Goal: Transaction & Acquisition: Purchase product/service

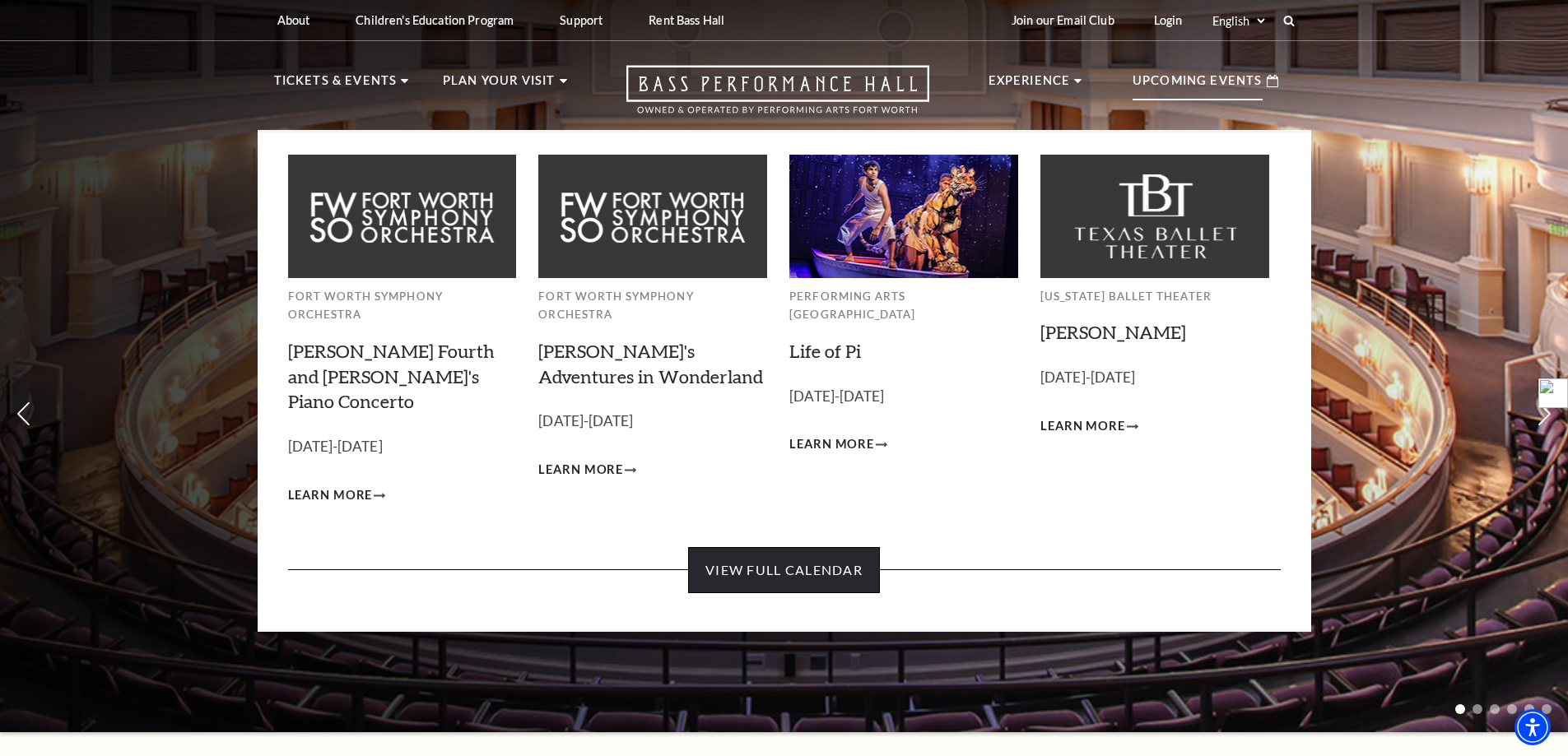
click at [782, 547] on link "View Full Calendar" at bounding box center [783, 570] width 192 height 46
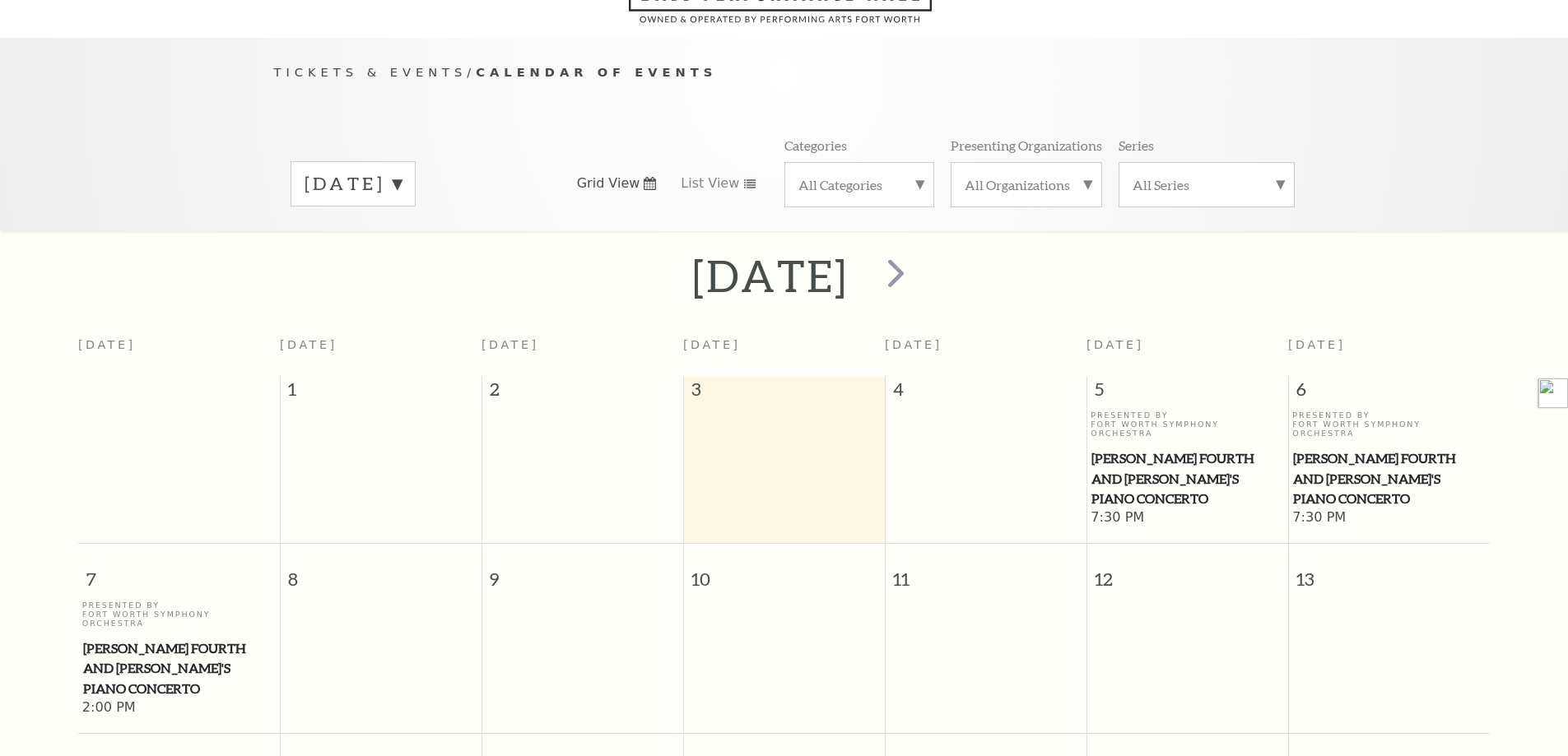
scroll to position [146, 0]
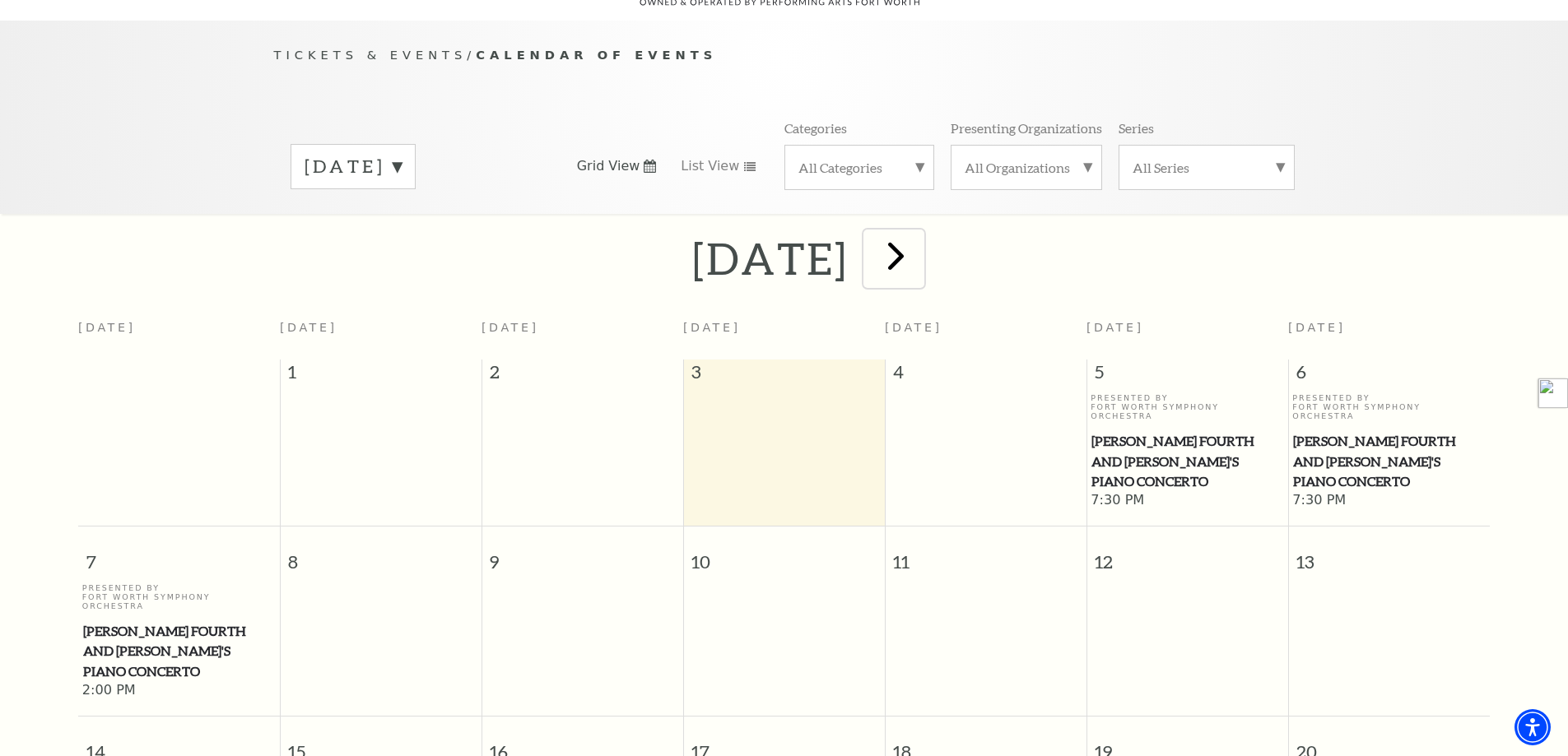
click at [919, 237] on span "next" at bounding box center [895, 255] width 46 height 46
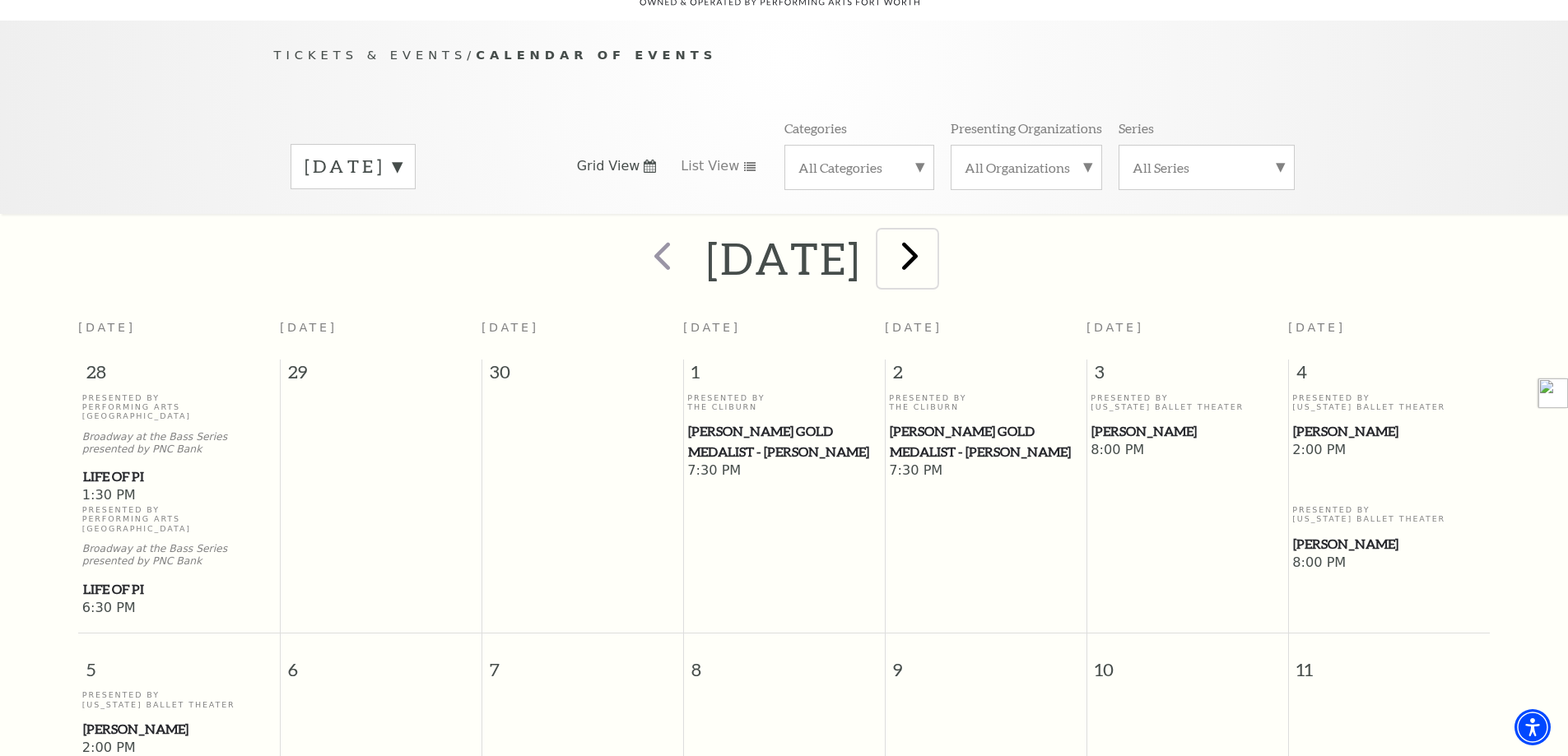
click at [933, 236] on span "next" at bounding box center [909, 255] width 46 height 46
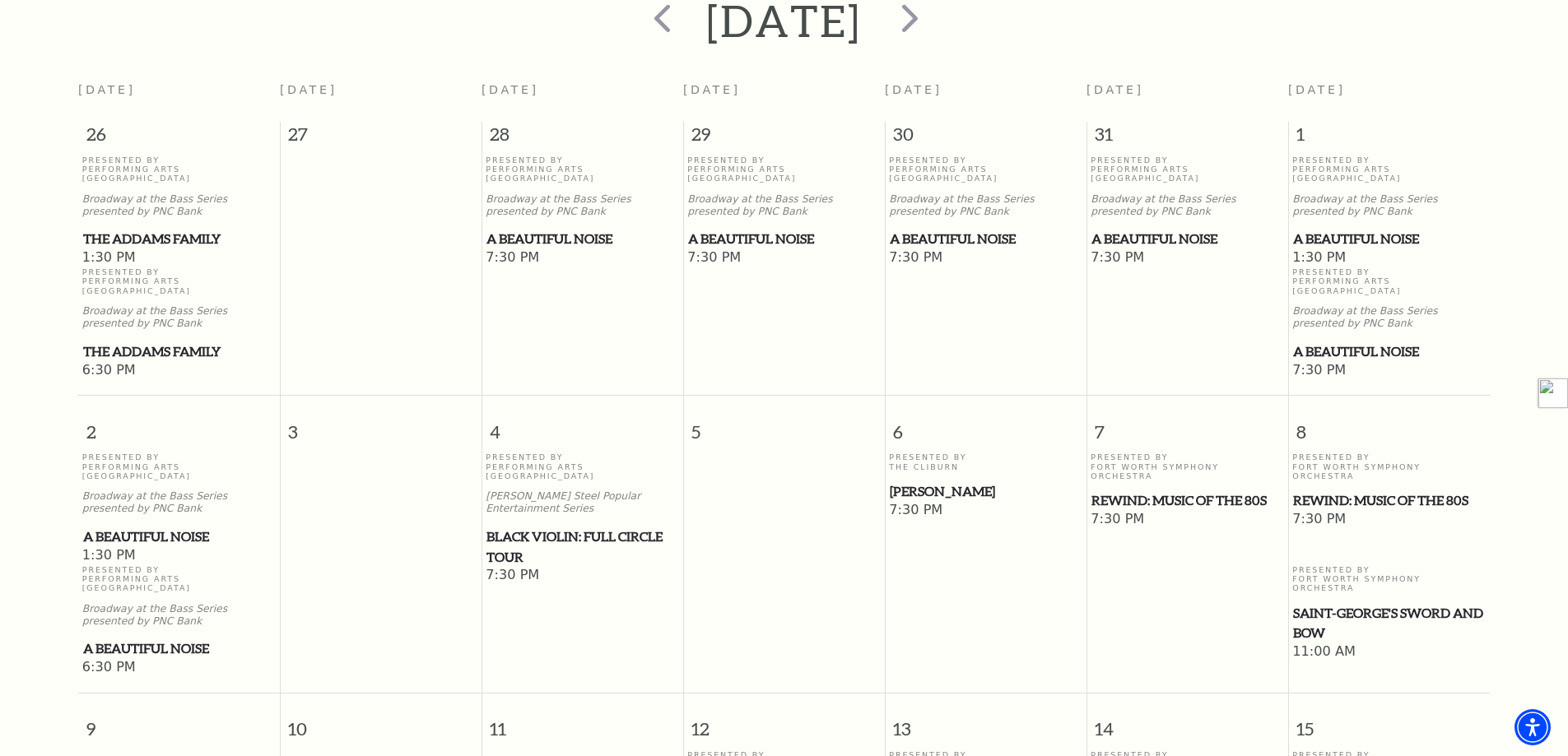
scroll to position [393, 0]
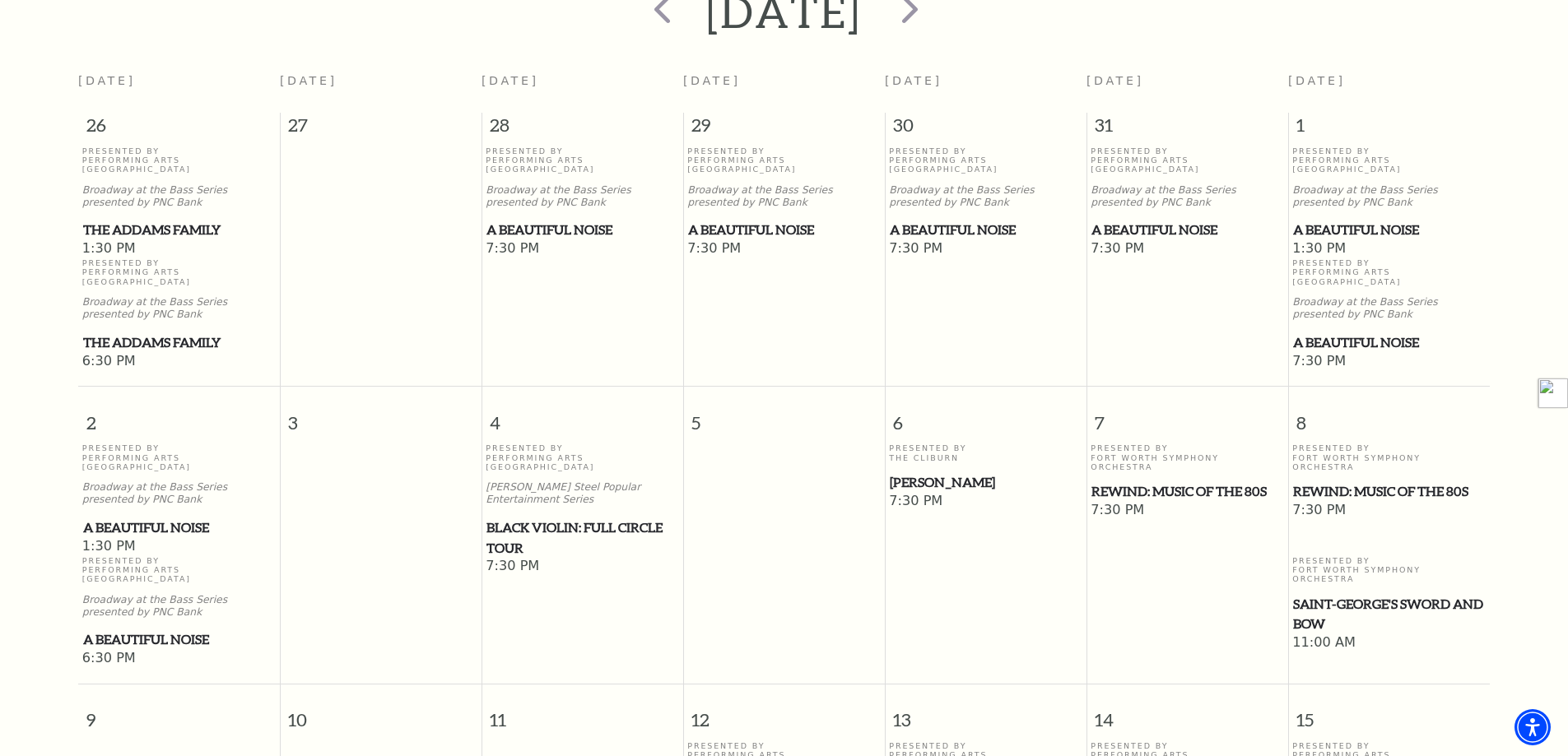
click at [572, 517] on span "Black Violin: Full Circle Tour" at bounding box center [582, 538] width 192 height 40
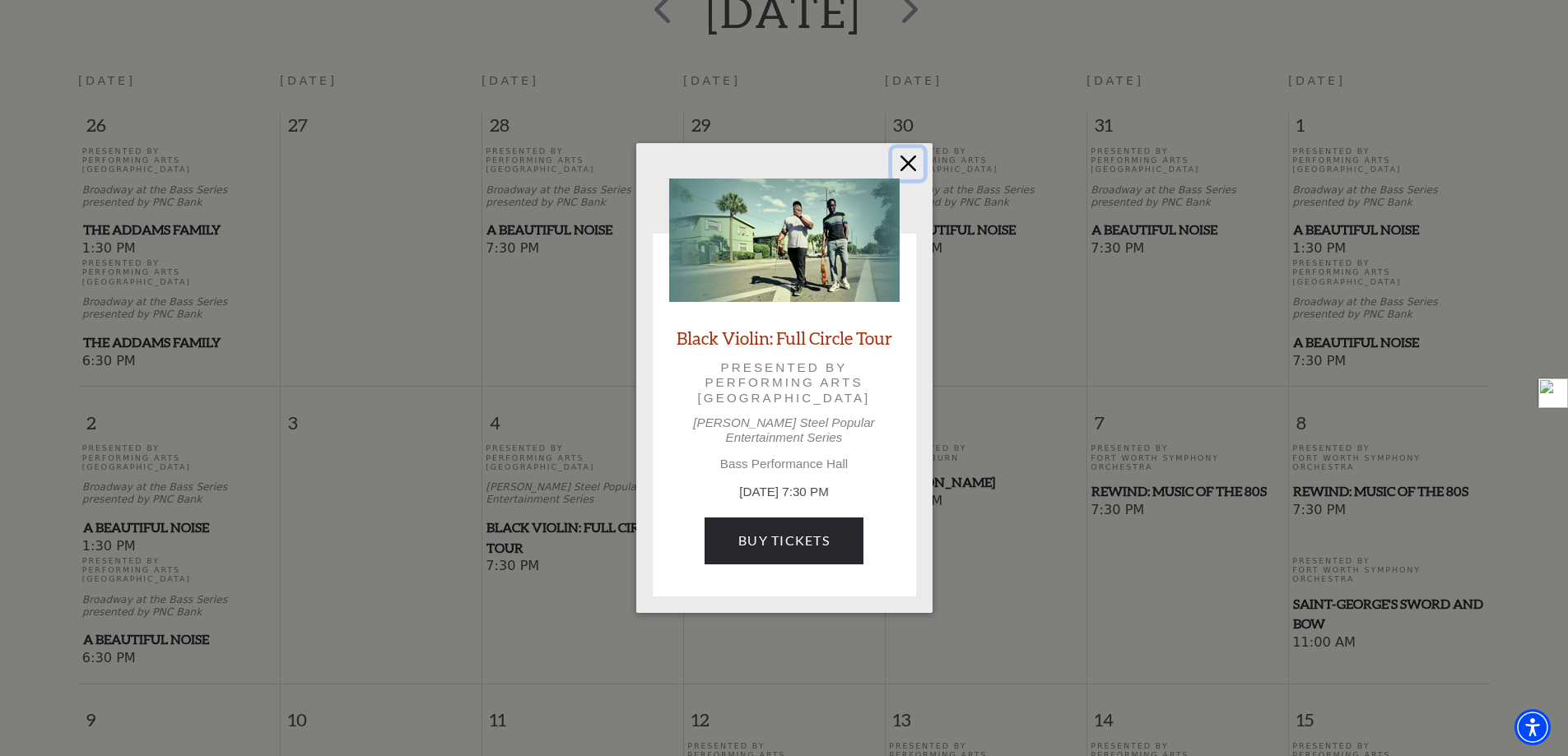
click at [907, 169] on button "Close" at bounding box center [908, 164] width 32 height 32
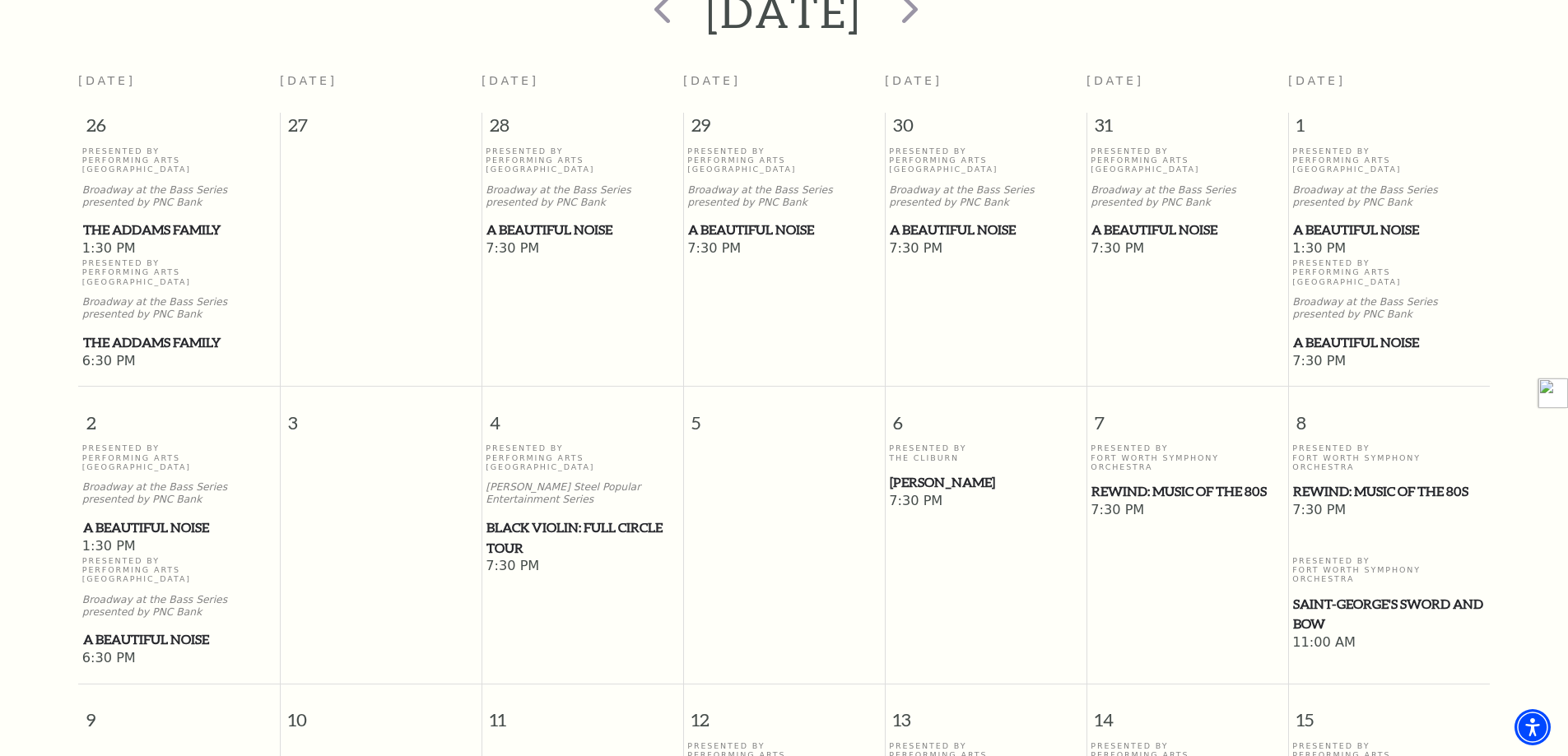
click at [566, 517] on span "Black Violin: Full Circle Tour" at bounding box center [582, 538] width 192 height 40
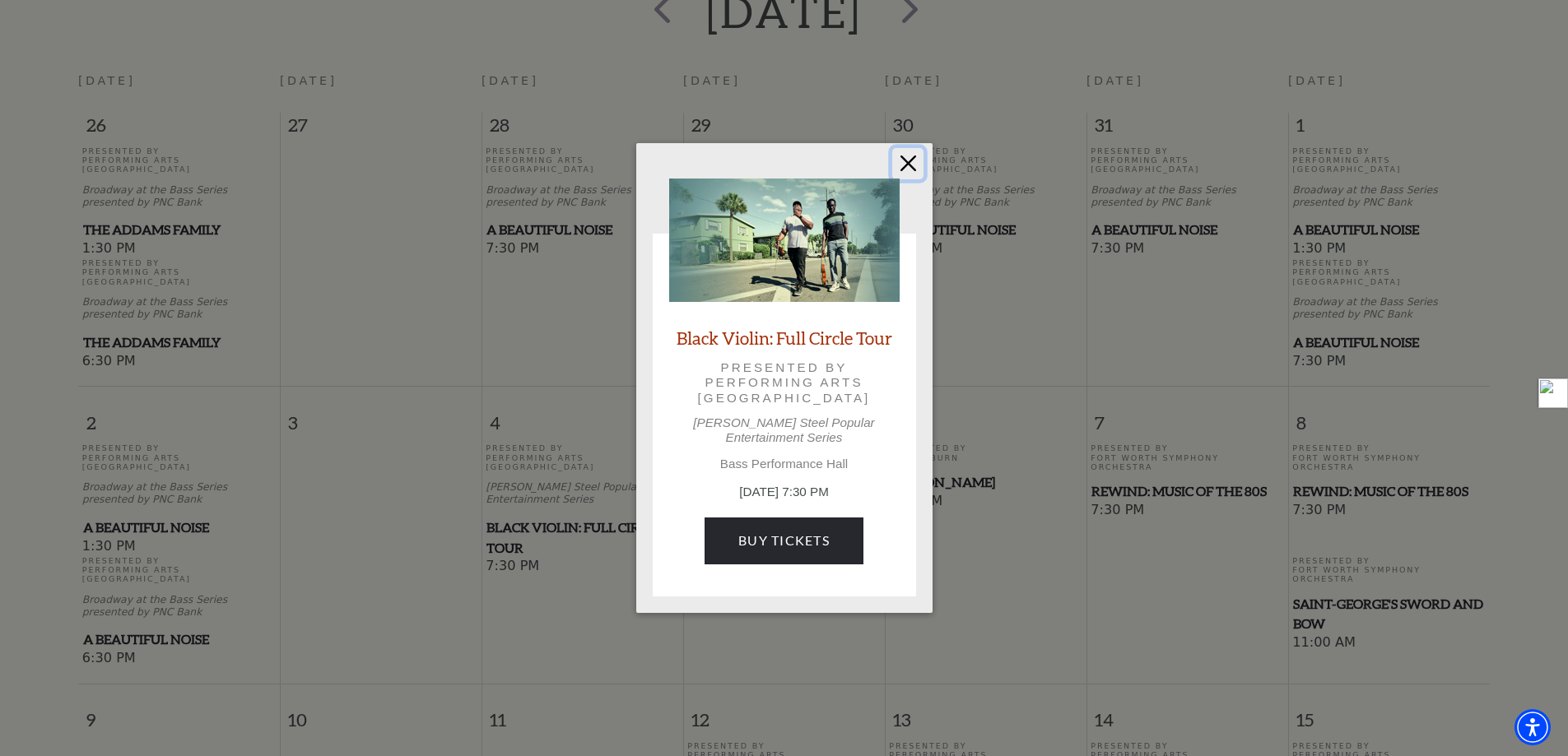
click at [910, 170] on button "Close" at bounding box center [908, 164] width 32 height 32
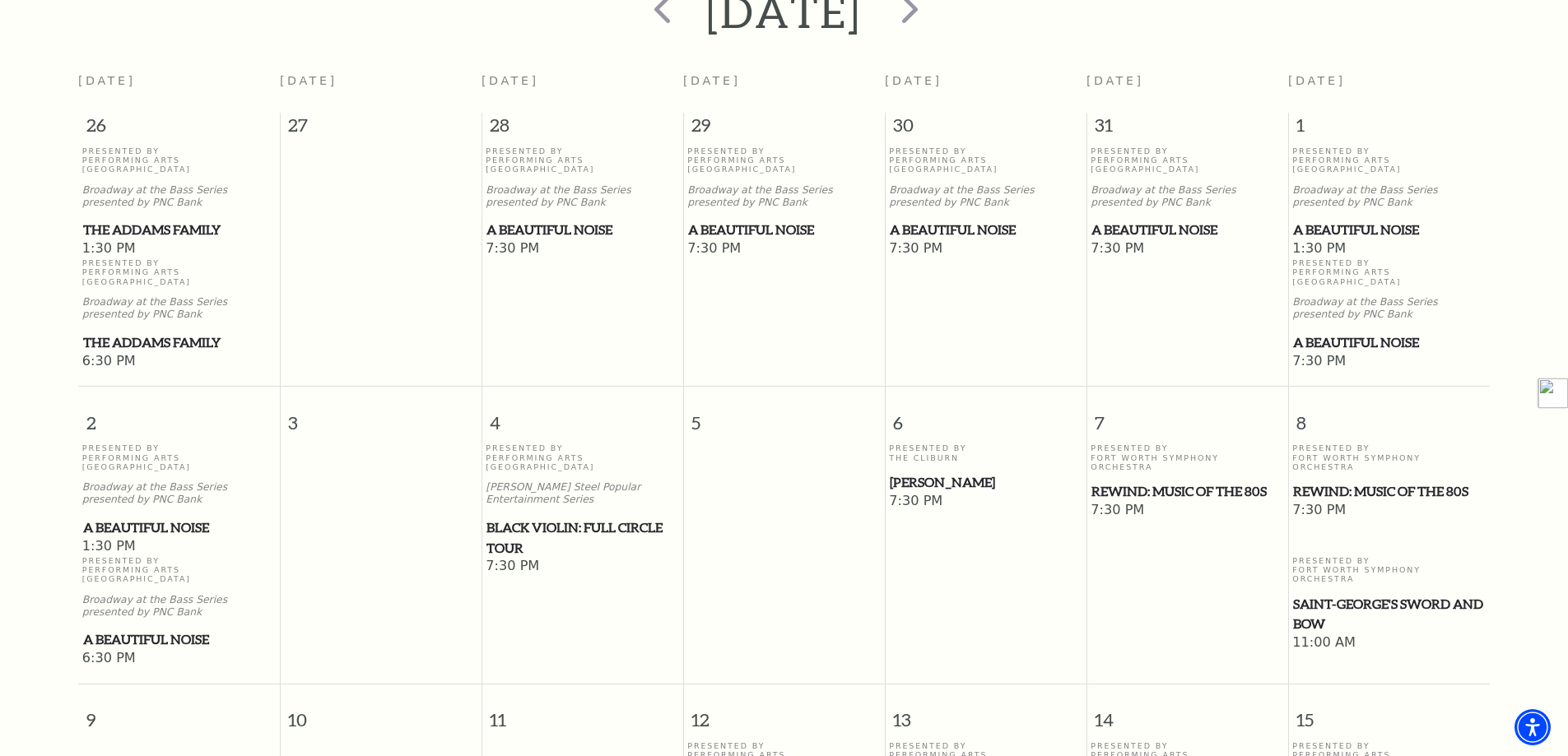
click at [950, 473] on span "Beatrice Rana" at bounding box center [985, 482] width 192 height 20
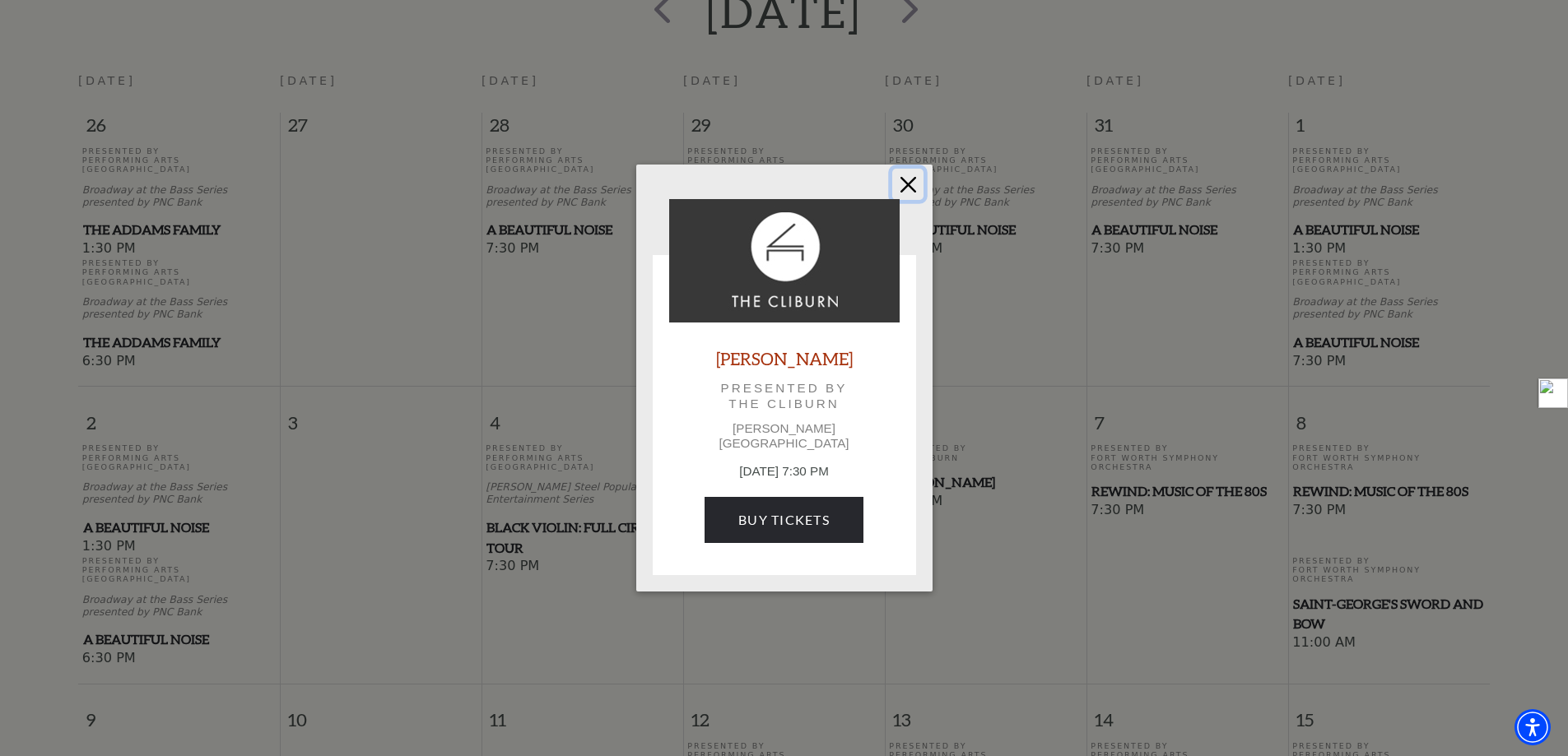
click at [895, 195] on button "Close" at bounding box center [908, 184] width 32 height 32
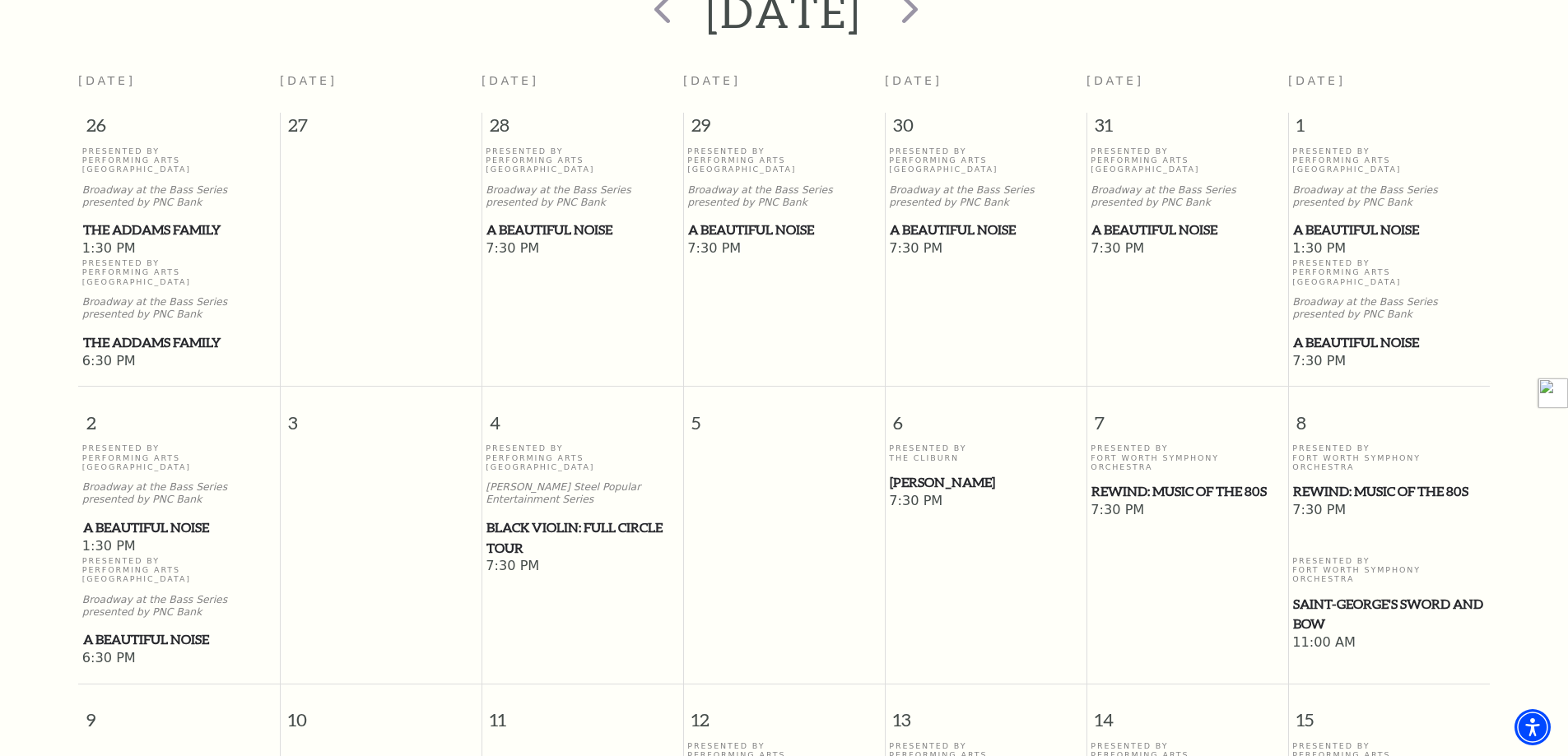
click at [589, 517] on span "Black Violin: Full Circle Tour" at bounding box center [582, 538] width 192 height 40
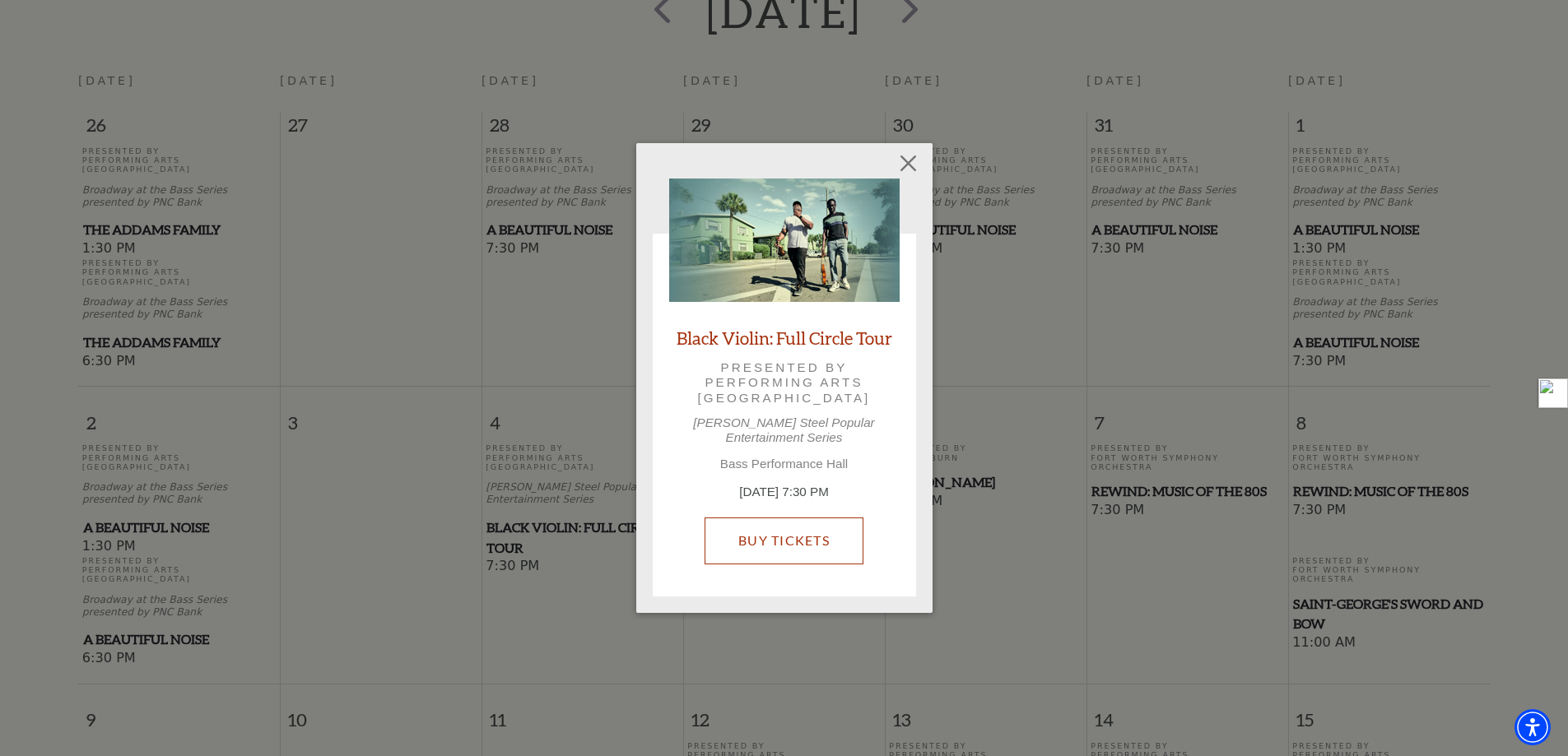
click at [745, 537] on link "Buy Tickets" at bounding box center [783, 540] width 159 height 46
click at [916, 171] on button "Close" at bounding box center [908, 164] width 32 height 32
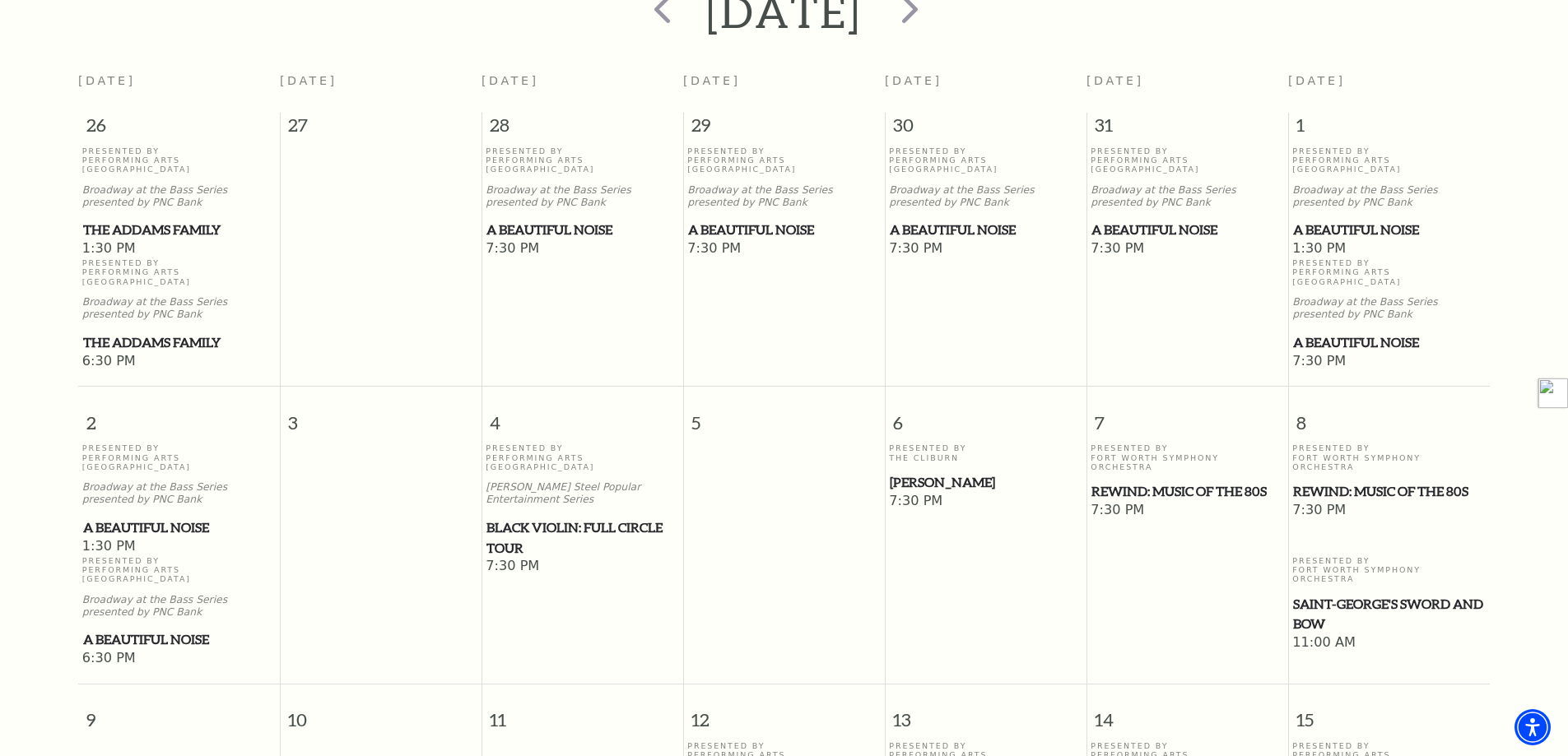
click at [1141, 481] on span "REWIND: Music of the 80s" at bounding box center [1187, 491] width 192 height 20
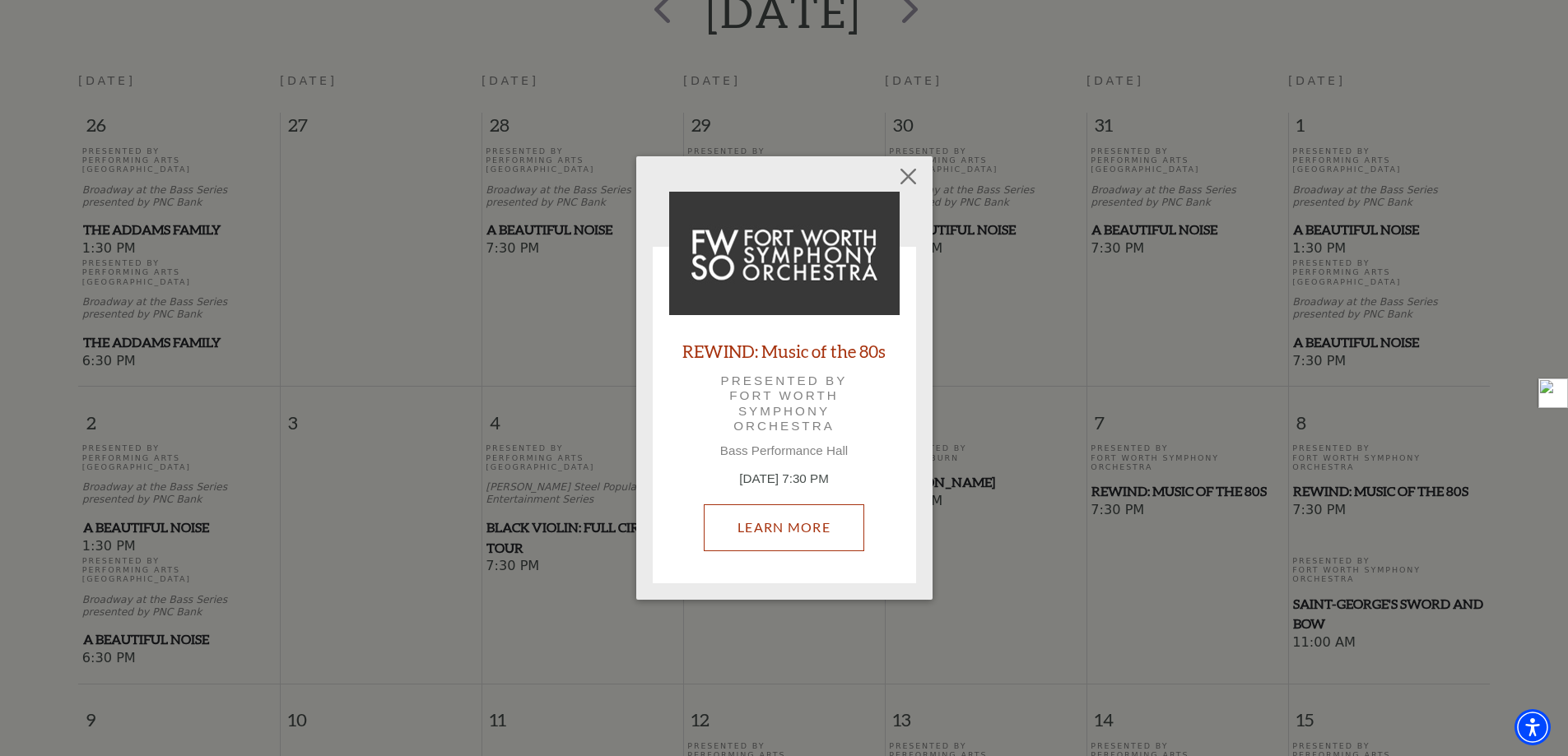
click at [821, 527] on link "Learn More" at bounding box center [783, 527] width 160 height 46
click at [908, 163] on button "Close" at bounding box center [908, 177] width 32 height 32
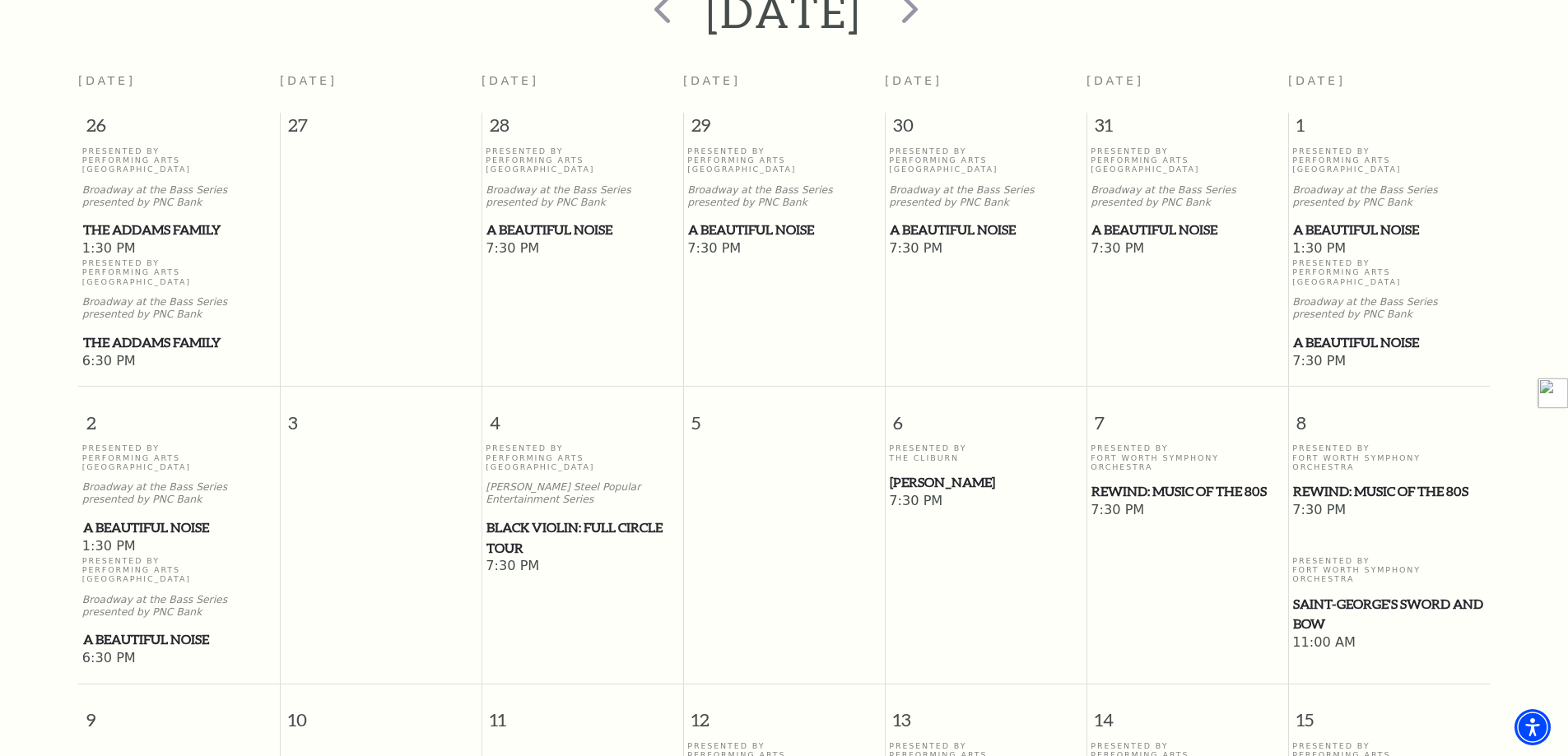
click at [1312, 595] on span "Saint-George's Sword and Bow" at bounding box center [1388, 615] width 192 height 40
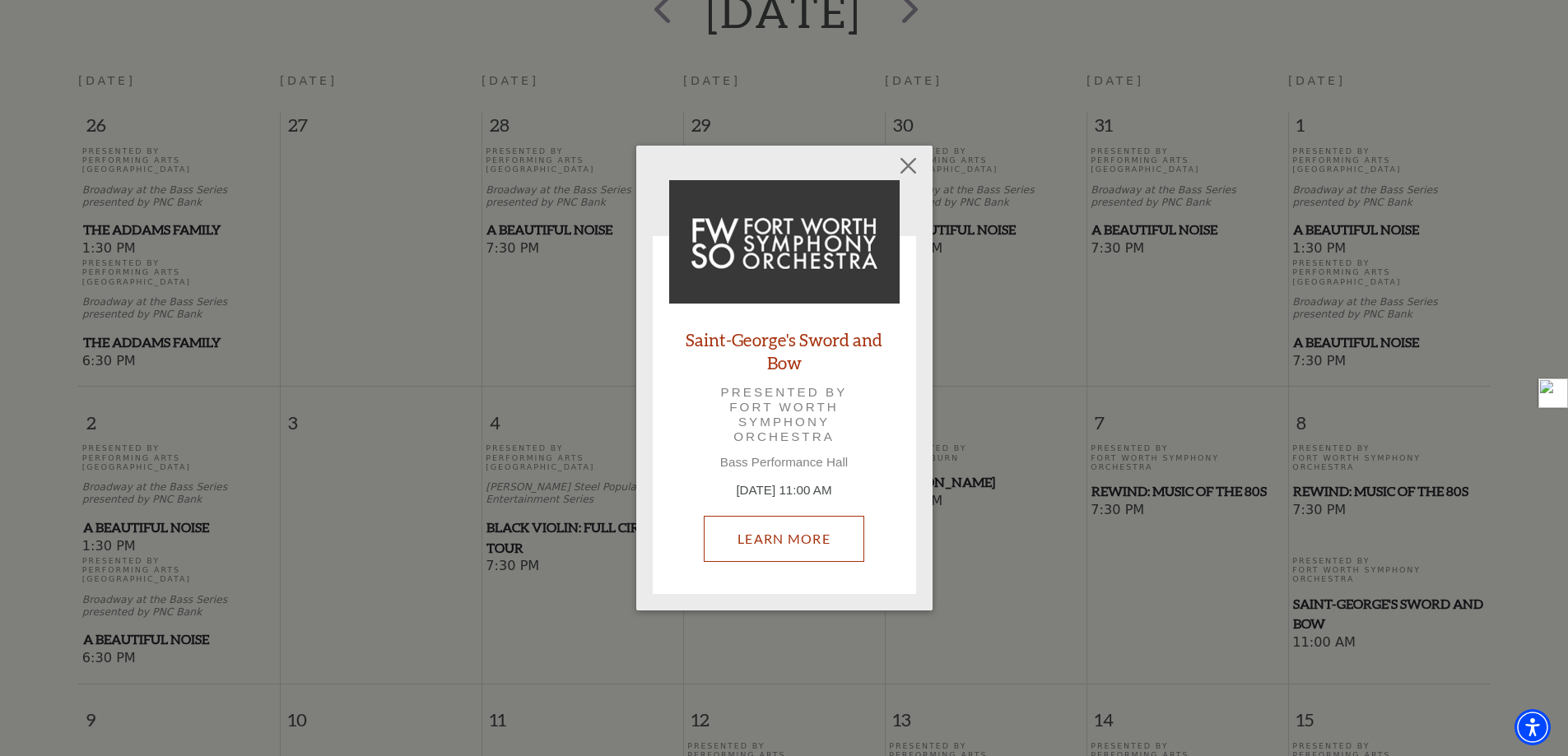
click at [742, 541] on link "Learn More" at bounding box center [783, 538] width 160 height 46
click at [904, 166] on button "Close" at bounding box center [908, 166] width 32 height 32
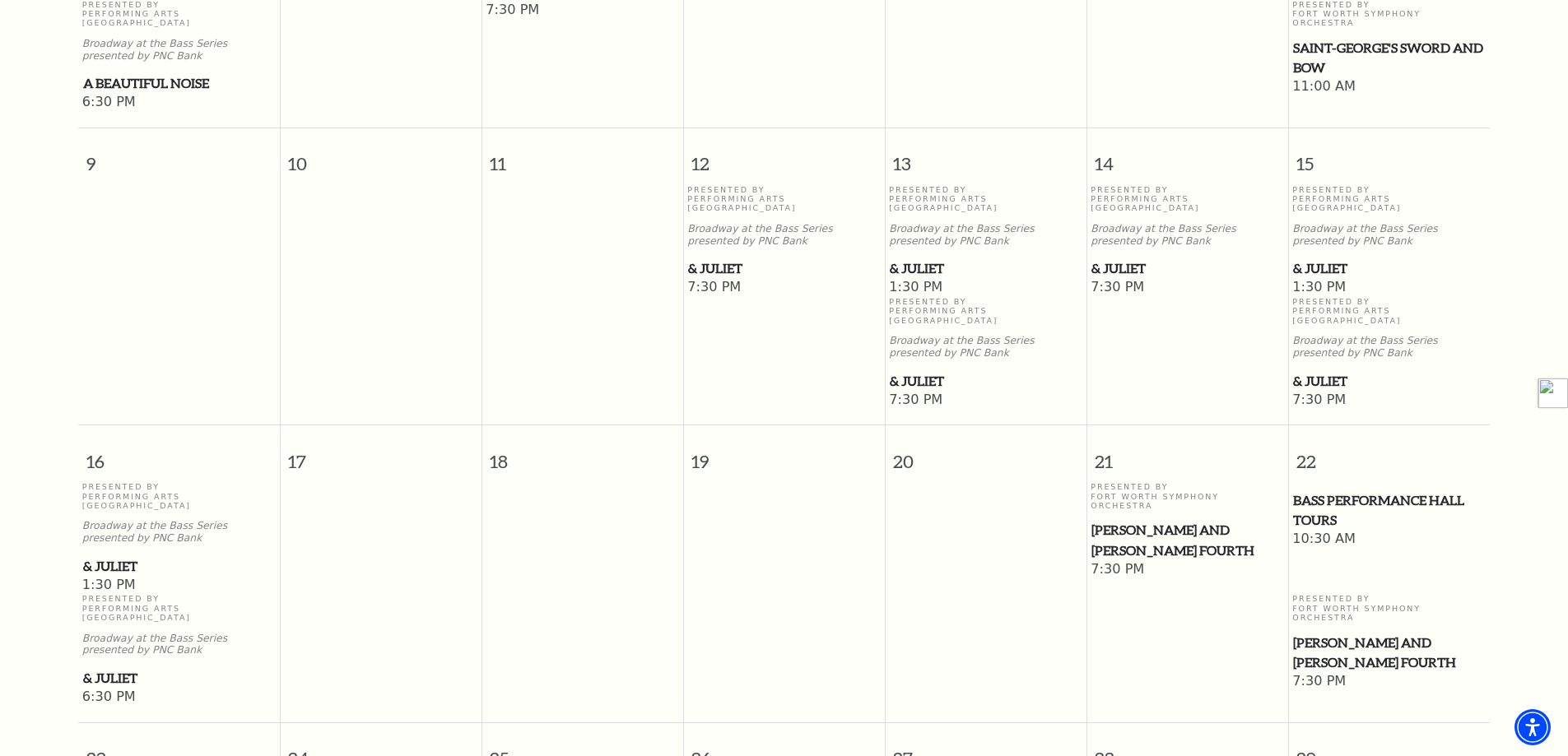
scroll to position [968, 0]
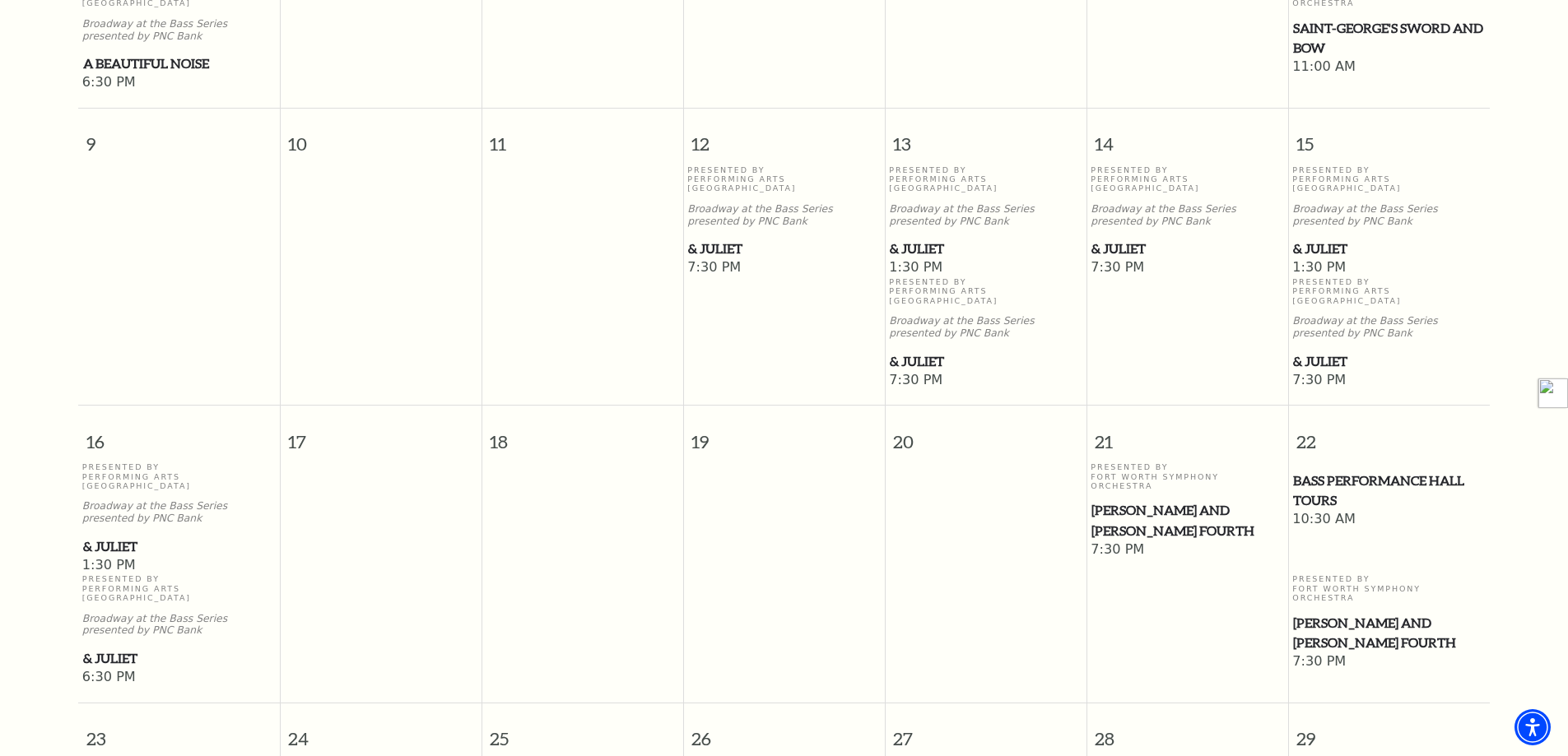
click at [695, 239] on span "& Juliet" at bounding box center [783, 248] width 192 height 20
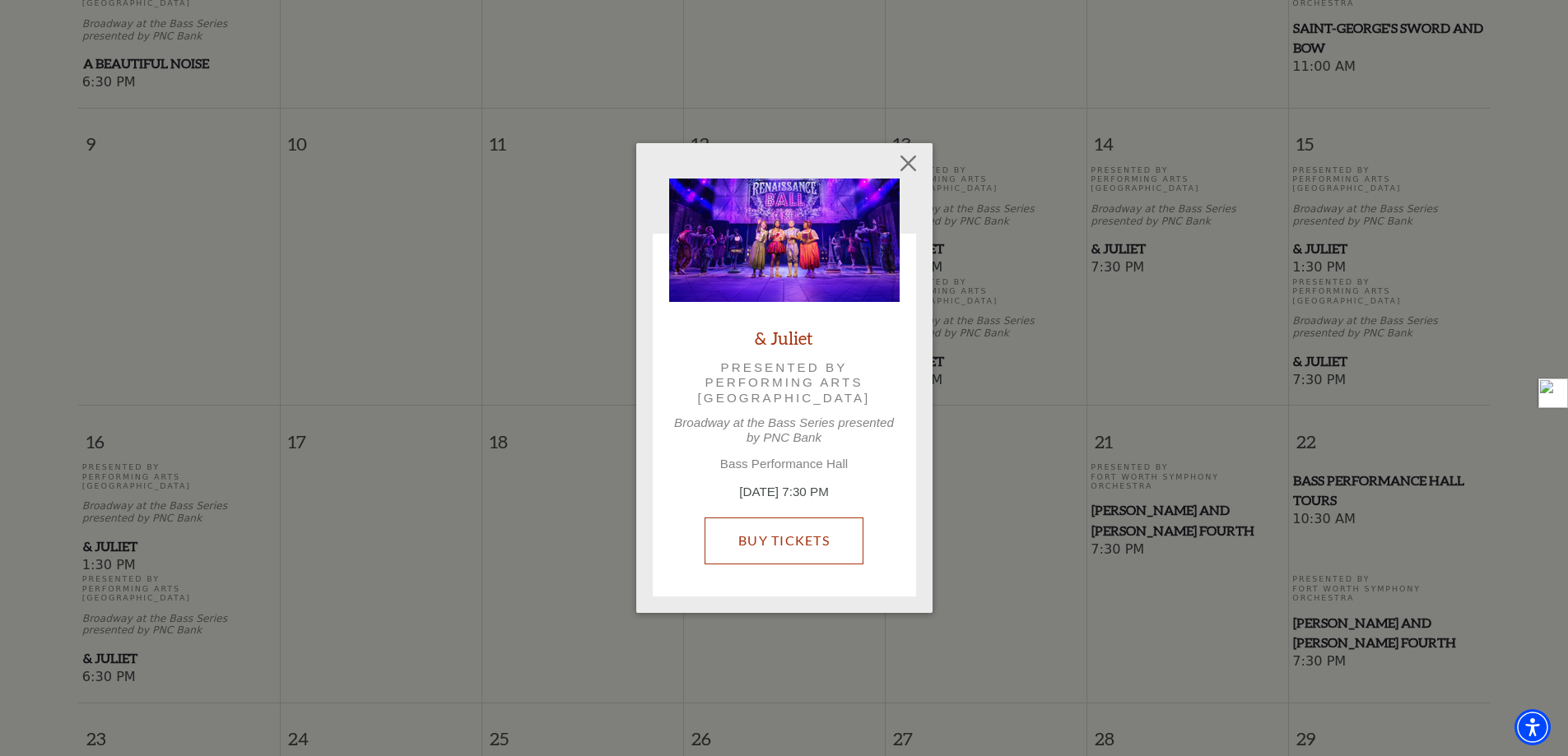
click at [779, 543] on link "Buy Tickets" at bounding box center [783, 540] width 159 height 46
click at [912, 157] on button "Close" at bounding box center [908, 164] width 32 height 32
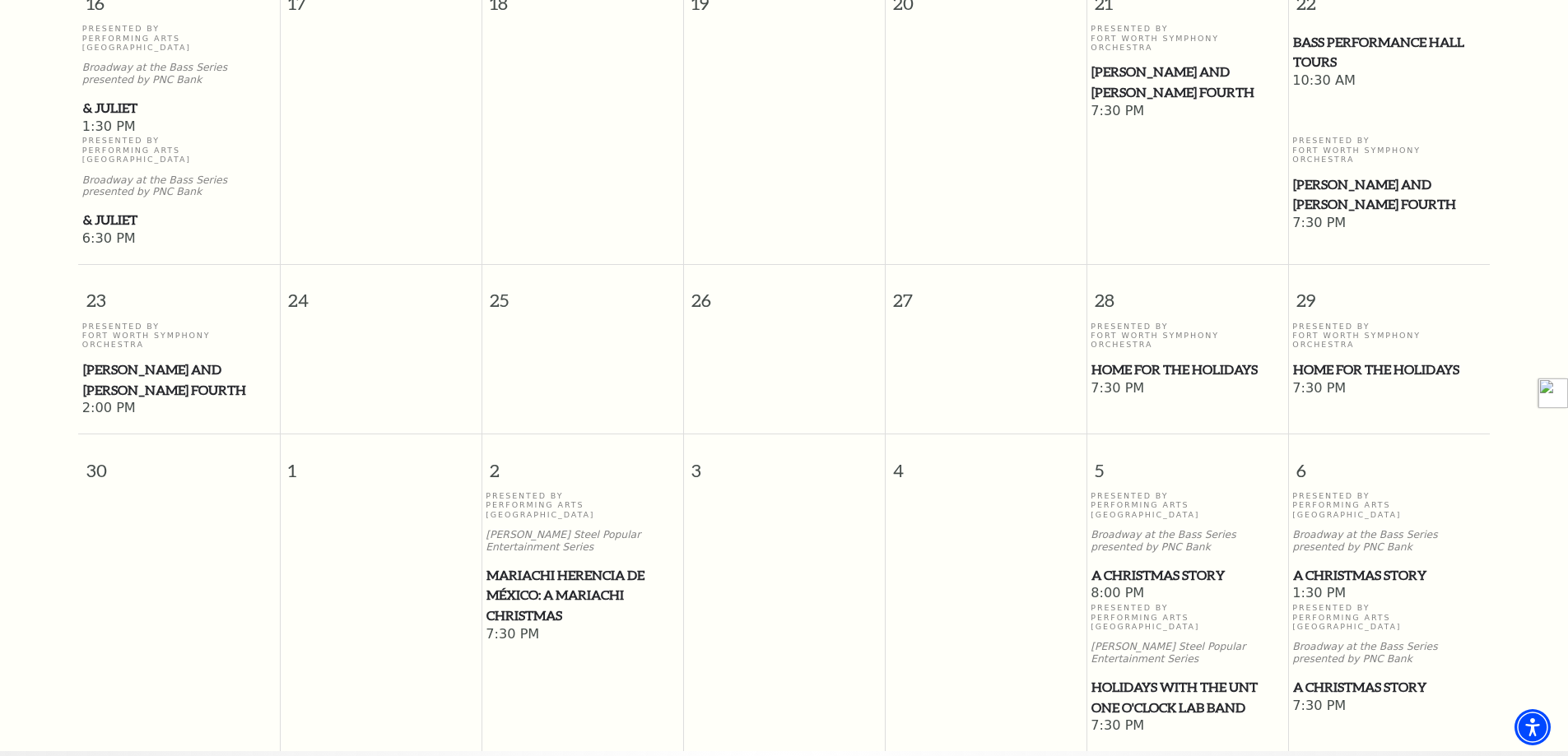
scroll to position [1380, 0]
